Goal: Task Accomplishment & Management: Use online tool/utility

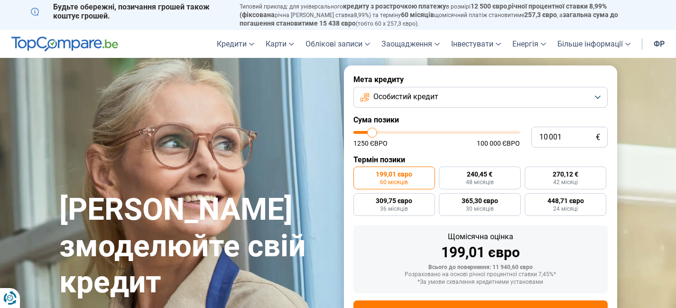
type input "11 000"
type input "11000"
type input "11 250"
type input "11250"
type input "12 000"
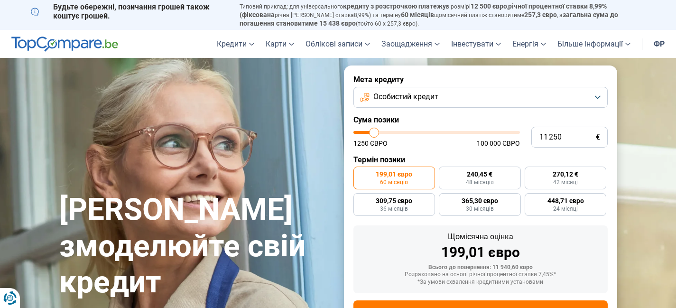
type input "12000"
type input "13 250"
type input "13250"
type input "13 500"
type input "13500"
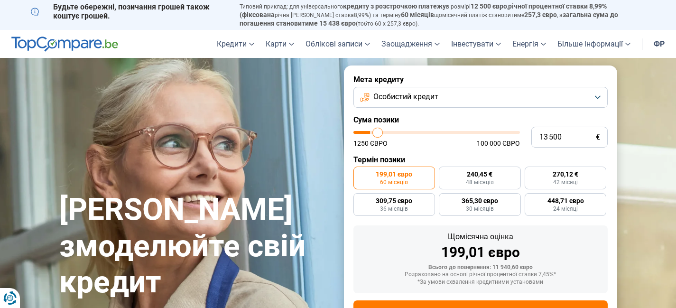
type input "14 000"
type input "14000"
type input "14 750"
type input "14750"
type input "15 250"
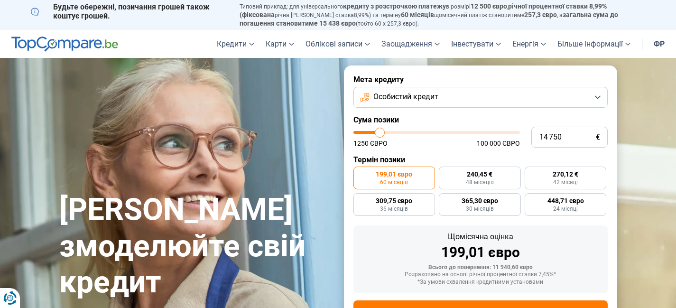
type input "15250"
type input "16 000"
type input "16000"
type input "17 000"
type input "17000"
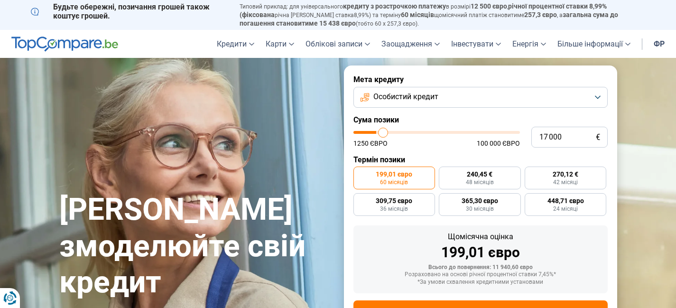
type input "17 500"
type input "17500"
type input "18 500"
type input "18500"
type input "19 500"
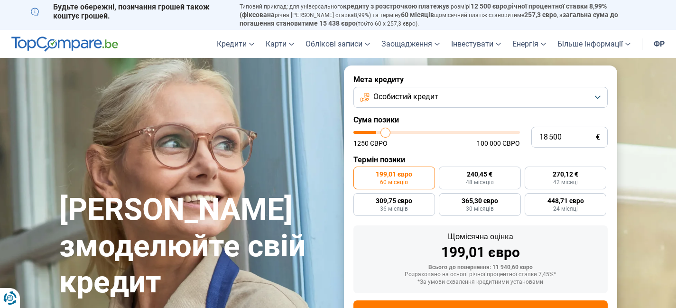
type input "19500"
type input "20 750"
type input "20750"
type input "21 250"
type input "21250"
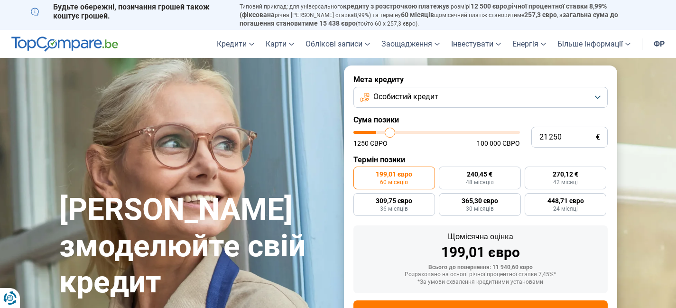
type input "23 000"
type input "23000"
type input "23 500"
type input "23500"
type input "24 500"
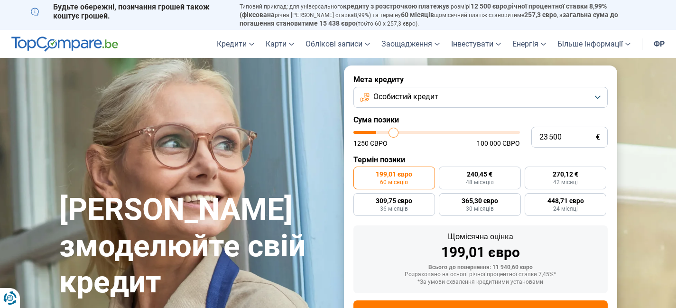
type input "24500"
type input "25 500"
type input "25500"
type input "27 250"
type input "27250"
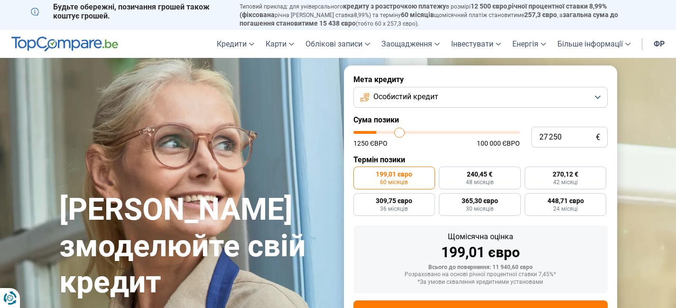
type input "28 000"
type input "28000"
type input "28 250"
type input "28250"
type input "29 000"
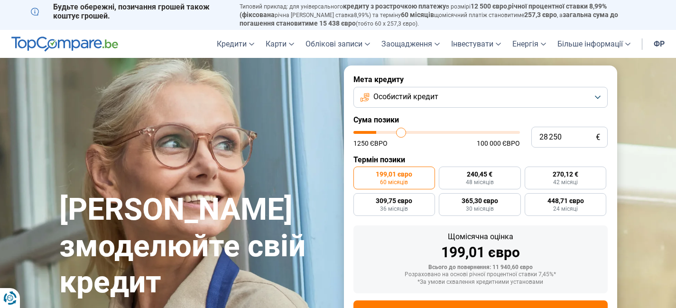
type input "29000"
type input "29 500"
type input "29500"
type input "30 500"
type input "30500"
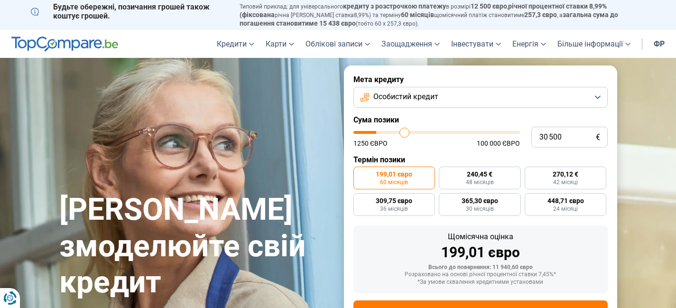
type input "31 750"
type input "31750"
type input "32 500"
type input "32500"
type input "33 000"
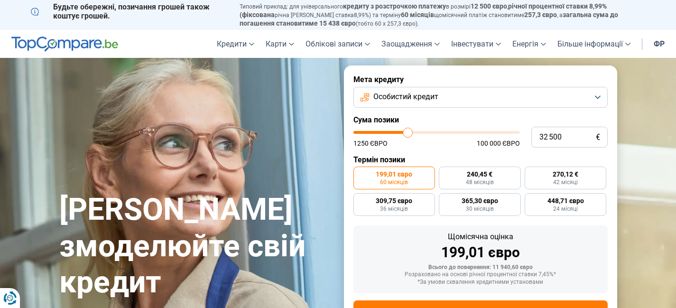
type input "33000"
type input "34 000"
type input "34000"
type input "35 000"
type input "35000"
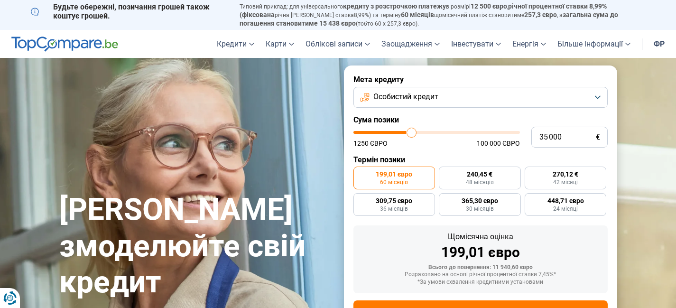
type input "36 250"
type input "36250"
type input "36 750"
type input "36750"
type input "37 750"
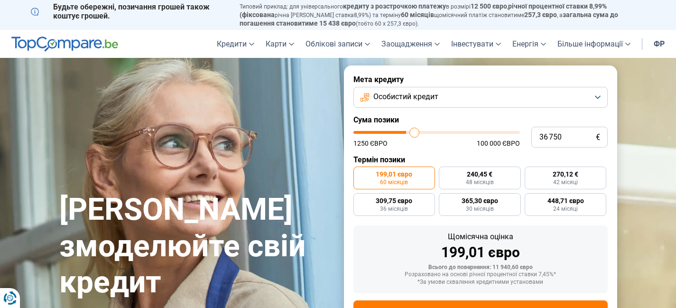
type input "37750"
type input "38 750"
type input "38750"
type input "39 500"
type input "39500"
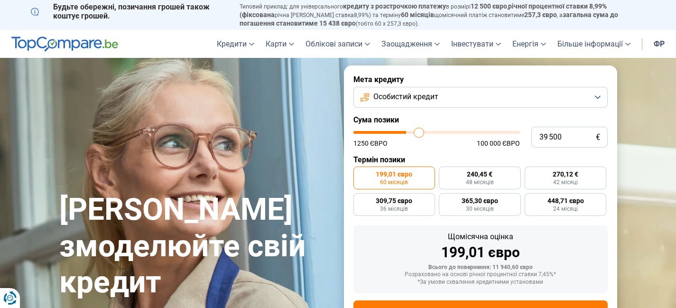
type input "40 000"
type input "40000"
type input "40 250"
type input "40250"
type input "40 750"
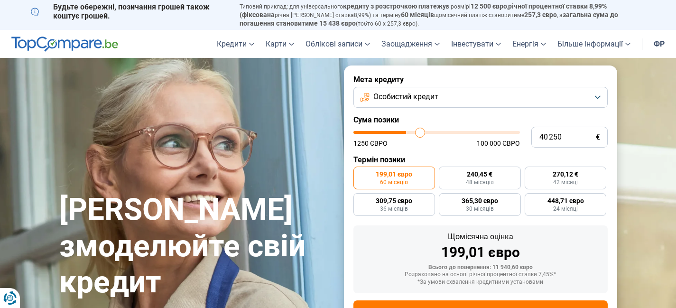
type input "40750"
type input "41 000"
type input "41000"
type input "41 250"
type input "41250"
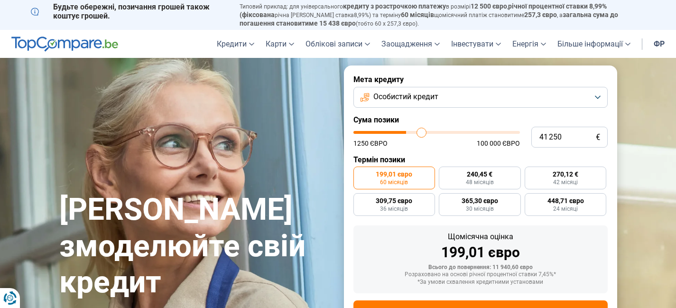
type input "41 500"
type input "41500"
type input "41 750"
type input "41750"
type input "42 000"
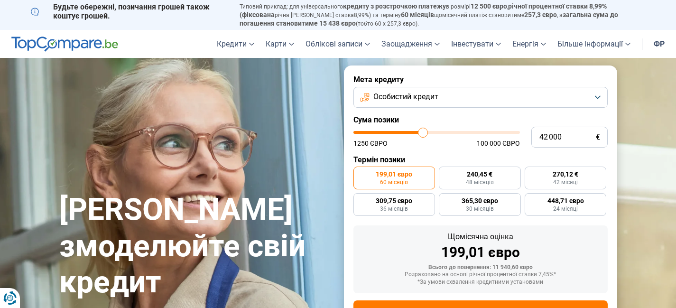
drag, startPoint x: 374, startPoint y: 132, endPoint x: 422, endPoint y: 129, distance: 48.9
type input "42000"
click at [422, 131] on input "range" at bounding box center [436, 132] width 166 height 3
radio input "false"
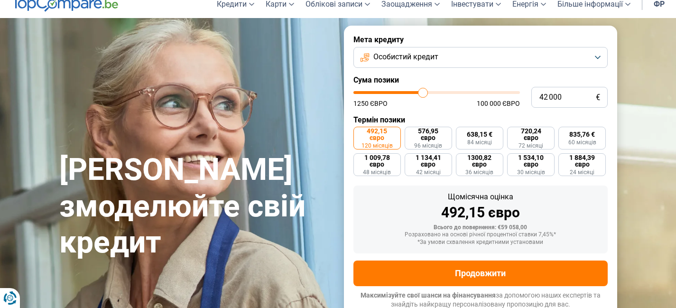
scroll to position [41, 0]
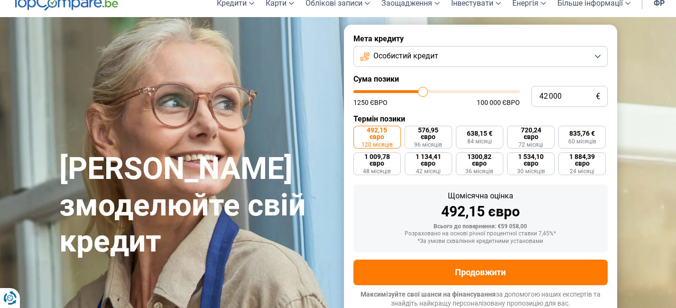
type input "40 000"
type input "40000"
type input "38 750"
type input "38750"
type input "33 000"
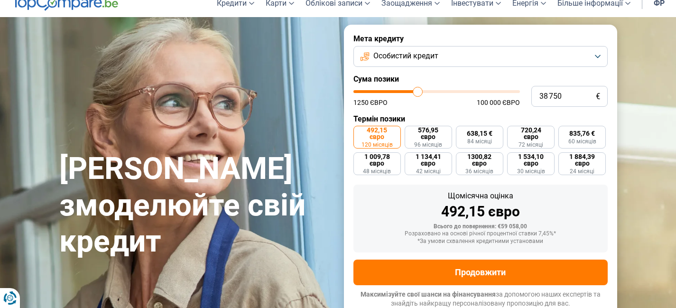
type input "33000"
type input "30 500"
type input "30500"
type input "25 750"
type input "25750"
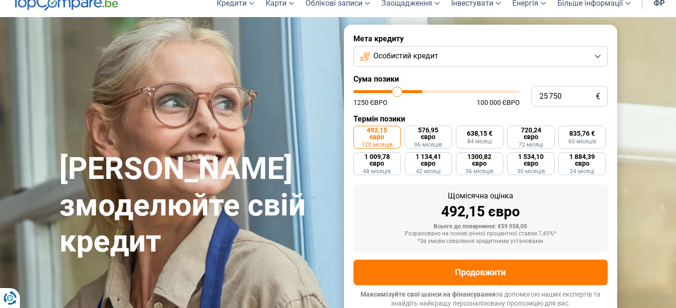
type input "21 250"
type input "21250"
type input "19 500"
type input "19500"
type input "16 000"
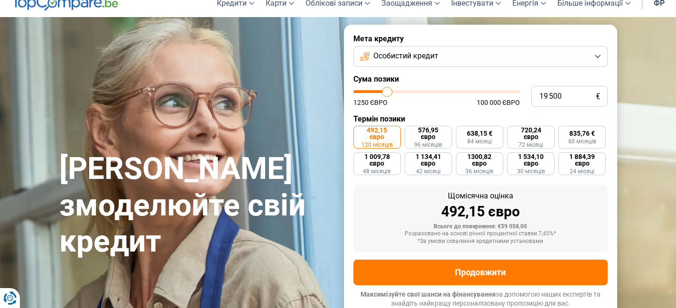
type input "16000"
type input "11 500"
type input "11500"
type input "9 000"
type input "9000"
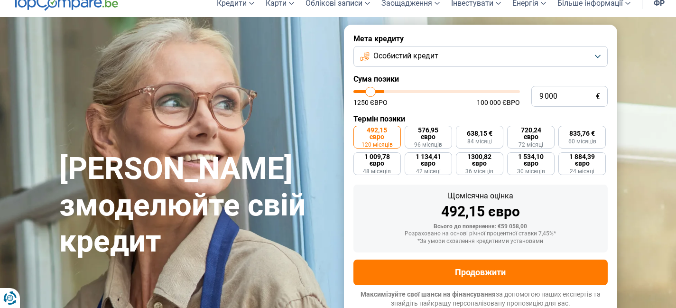
type input "8 000"
type input "8000"
type input "5 500"
type input "5500"
type input "3 500"
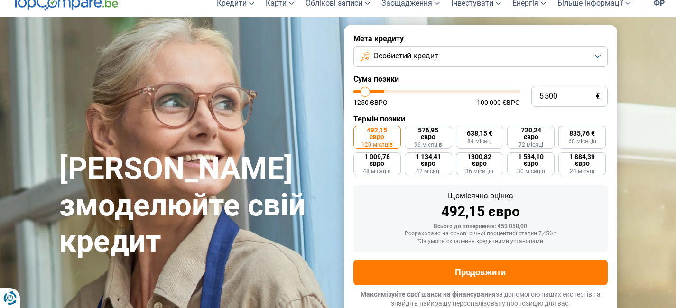
type input "3500"
type input "1 250"
drag, startPoint x: 422, startPoint y: 91, endPoint x: 354, endPoint y: 85, distance: 68.6
type input "1250"
click at [354, 90] on input "range" at bounding box center [436, 91] width 166 height 3
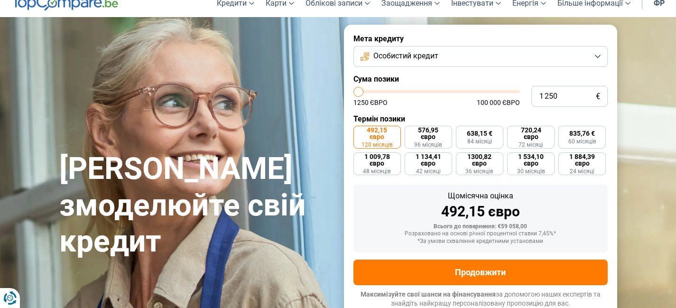
radio input "true"
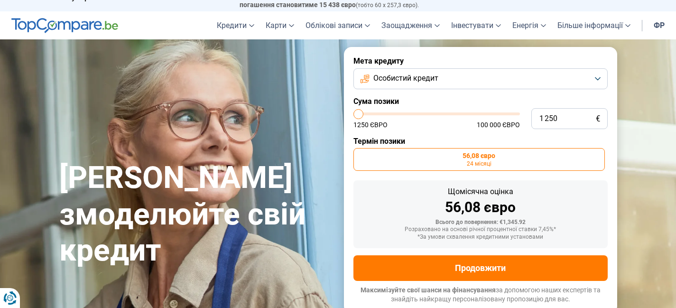
scroll to position [14, 0]
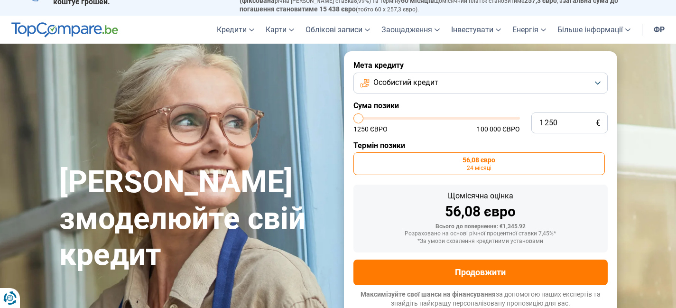
click at [365, 87] on button "Особистий кредит" at bounding box center [480, 83] width 254 height 21
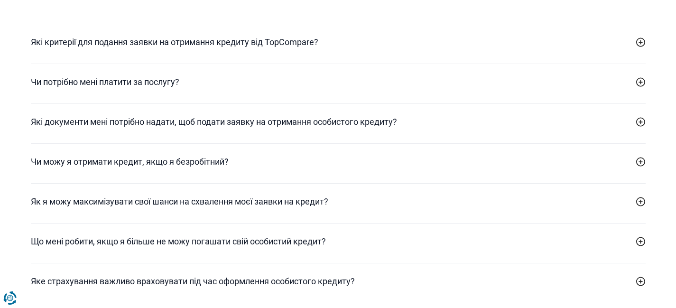
scroll to position [2779, 0]
